Goal: Information Seeking & Learning: Learn about a topic

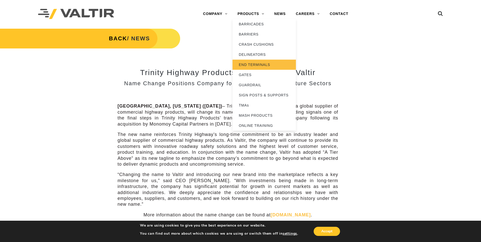
click at [264, 64] on link "END TERMINALS" at bounding box center [263, 65] width 63 height 10
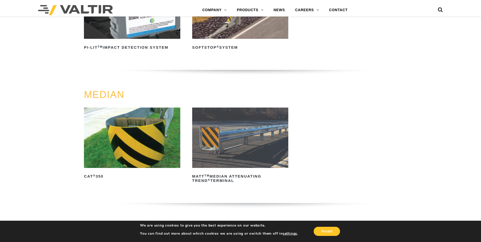
scroll to position [127, 0]
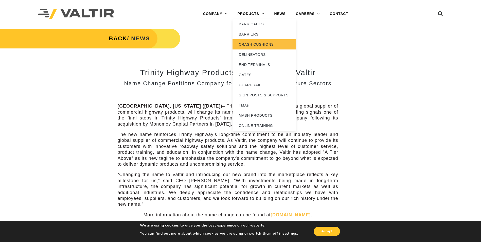
click at [254, 43] on link "CRASH CUSHIONS" at bounding box center [263, 44] width 63 height 10
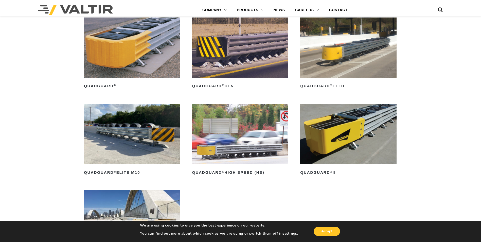
scroll to position [355, 0]
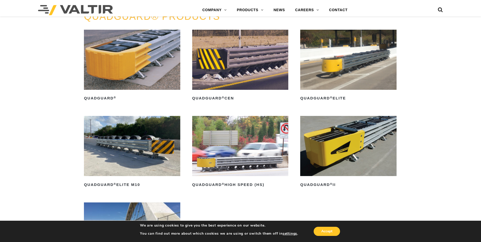
click at [161, 68] on img at bounding box center [132, 60] width 96 height 60
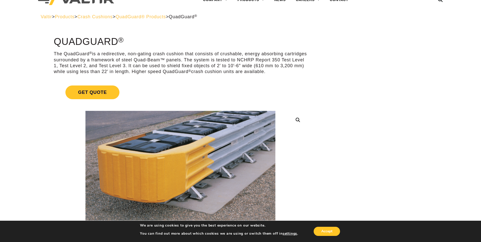
scroll to position [25, 0]
